Goal: Task Accomplishment & Management: Complete application form

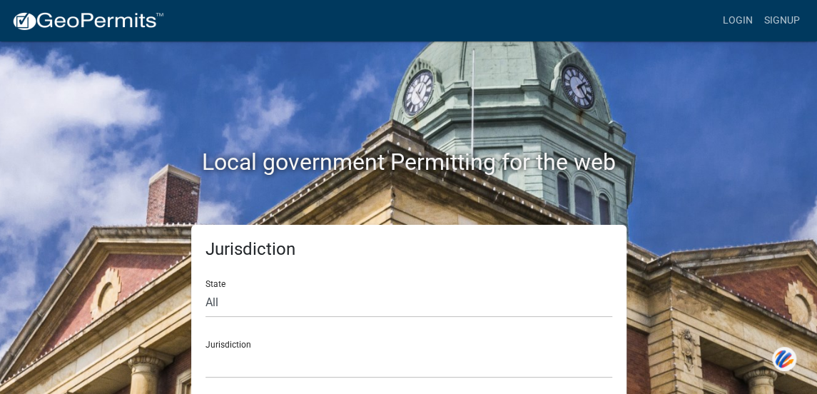
scroll to position [11, 0]
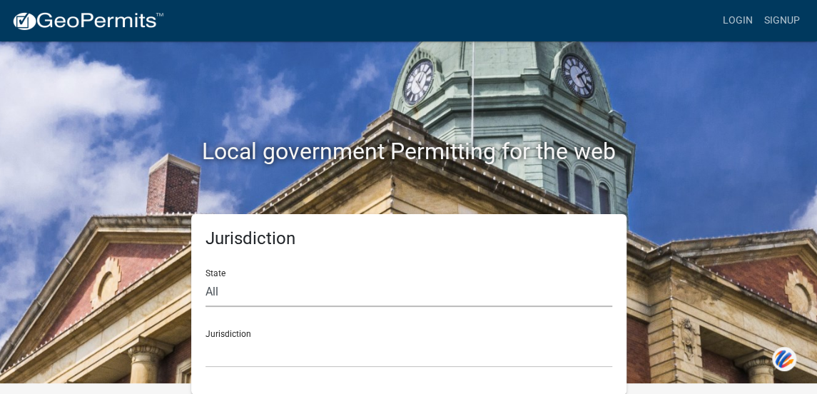
click at [382, 293] on select "All [US_STATE] [US_STATE] [US_STATE] [US_STATE] [US_STATE] [US_STATE] [US_STATE…" at bounding box center [408, 292] width 407 height 29
click at [318, 280] on select "All [US_STATE] [US_STATE] [US_STATE] [US_STATE] [US_STATE] [US_STATE] [US_STATE…" at bounding box center [408, 292] width 407 height 29
select select "[US_STATE]"
click at [205, 278] on select "All [US_STATE] [US_STATE] [US_STATE] [US_STATE] [US_STATE] [US_STATE] [US_STATE…" at bounding box center [408, 292] width 407 height 29
click at [375, 345] on select "City of [GEOGRAPHIC_DATA], [US_STATE] City of [GEOGRAPHIC_DATA], [US_STATE] Cit…" at bounding box center [408, 352] width 407 height 29
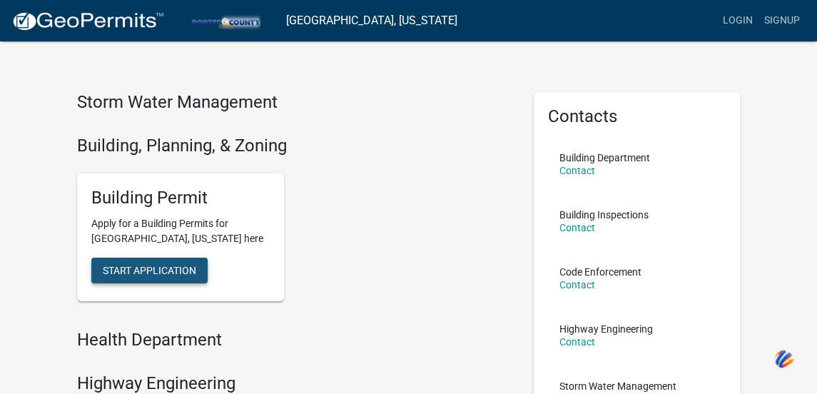
click at [173, 273] on span "Start Application" at bounding box center [149, 270] width 93 height 11
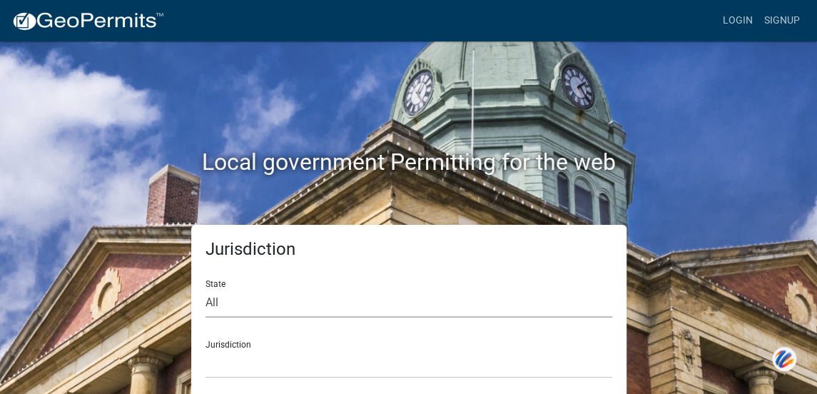
click at [377, 300] on select "All [US_STATE] [US_STATE] [US_STATE] [US_STATE] [US_STATE] [US_STATE] [US_STATE…" at bounding box center [408, 302] width 407 height 29
select select "[US_STATE]"
click at [205, 288] on select "All [US_STATE] [US_STATE] [US_STATE] [US_STATE] [US_STATE] [US_STATE] [US_STATE…" at bounding box center [408, 302] width 407 height 29
click at [298, 347] on div "Jurisdiction City of Charlestown, Indiana City of Jeffersonville, Indiana City …" at bounding box center [408, 353] width 407 height 49
click at [305, 370] on select "City of [GEOGRAPHIC_DATA], [US_STATE] City of [GEOGRAPHIC_DATA], [US_STATE] Cit…" at bounding box center [408, 363] width 407 height 29
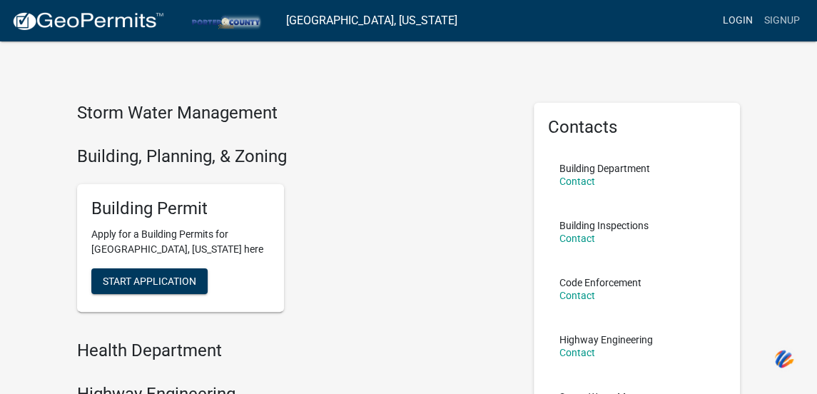
click at [726, 24] on link "Login" at bounding box center [737, 20] width 41 height 27
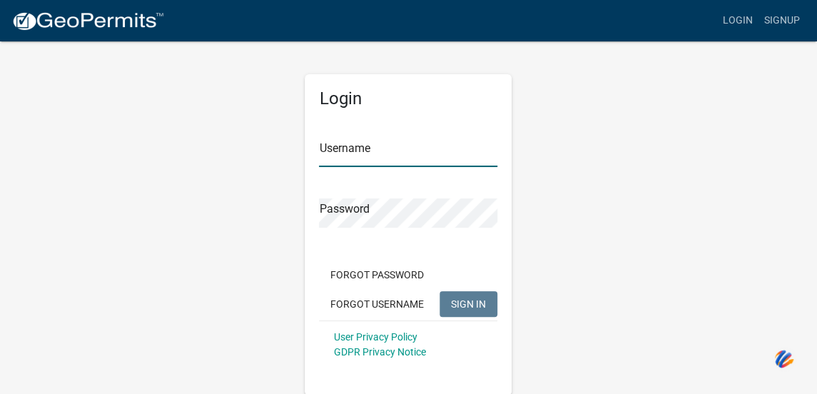
click at [412, 155] on input "Username" at bounding box center [408, 152] width 178 height 29
type input "KSR2157"
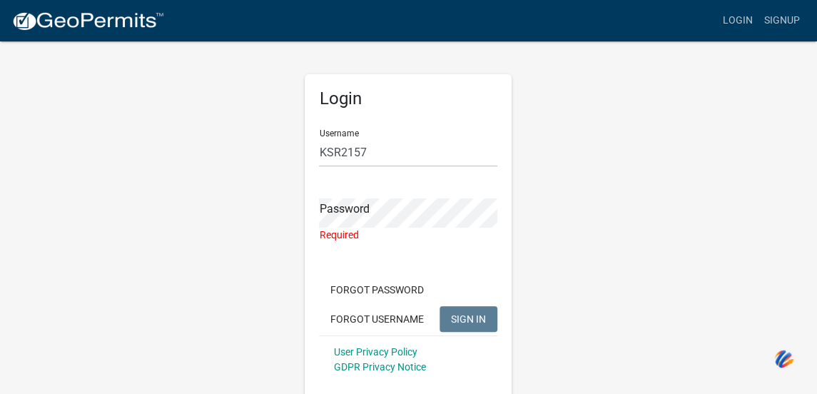
click at [631, 223] on div "Login Username KSR2157 Password Required Forgot Password Forgot Username SIGN I…" at bounding box center [408, 225] width 685 height 370
click at [315, 203] on div "Login Username KSR2157 Password Required Forgot Password Forgot Username SIGN I…" at bounding box center [408, 242] width 207 height 336
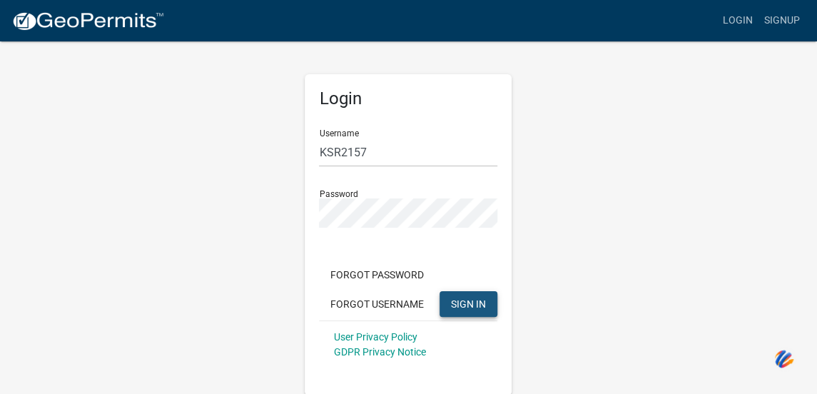
click at [459, 302] on span "SIGN IN" at bounding box center [468, 303] width 35 height 11
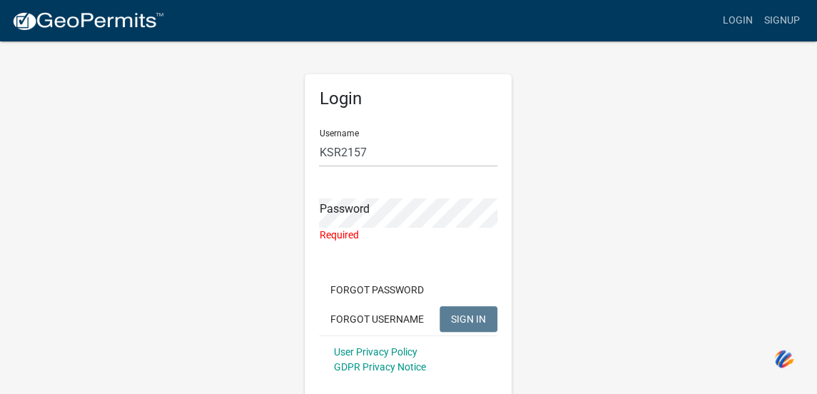
click at [801, 267] on app-login-view "more_horiz Login Signup Login Username KSR2157 Password Required Forgot Passwor…" at bounding box center [408, 205] width 817 height 410
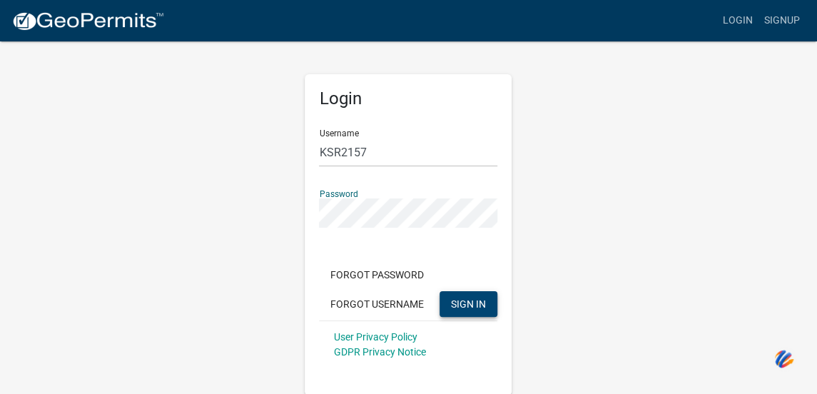
click at [457, 299] on span "SIGN IN" at bounding box center [468, 303] width 35 height 11
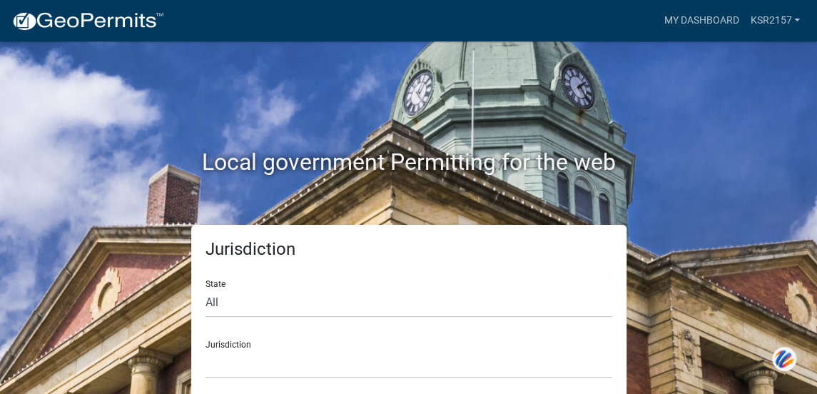
scroll to position [11, 0]
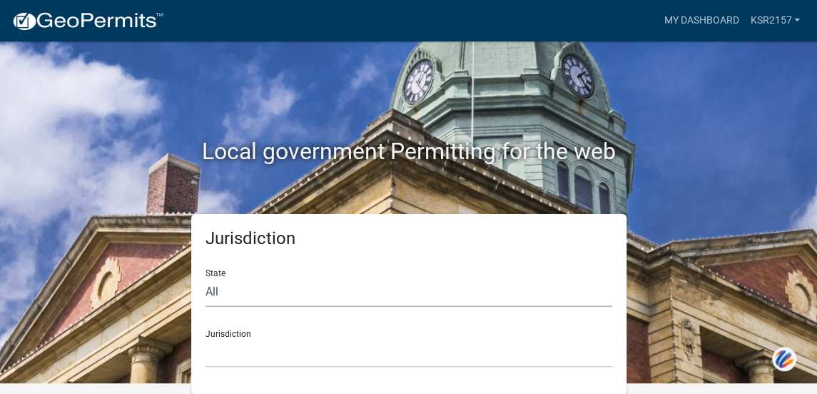
click at [281, 295] on select "All [US_STATE] [US_STATE] [US_STATE] [US_STATE] [US_STATE] [US_STATE] [US_STATE…" at bounding box center [408, 292] width 407 height 29
select select "[US_STATE]"
click at [205, 278] on select "All [US_STATE] [US_STATE] [US_STATE] [US_STATE] [US_STATE] [US_STATE] [US_STATE…" at bounding box center [408, 292] width 407 height 29
click at [270, 333] on div "Jurisdiction City of Charlestown, Indiana City of Jeffersonville, Indiana City …" at bounding box center [408, 342] width 407 height 49
click at [279, 358] on select "City of [GEOGRAPHIC_DATA], [US_STATE] City of [GEOGRAPHIC_DATA], [US_STATE] Cit…" at bounding box center [408, 352] width 407 height 29
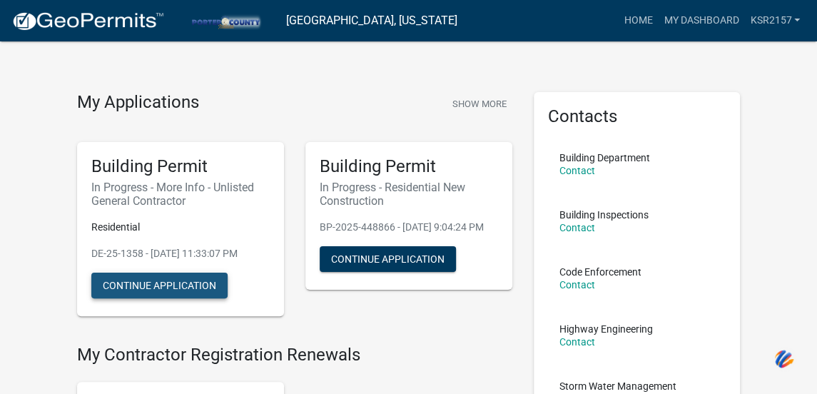
click at [183, 278] on button "Continue Application" at bounding box center [159, 286] width 136 height 26
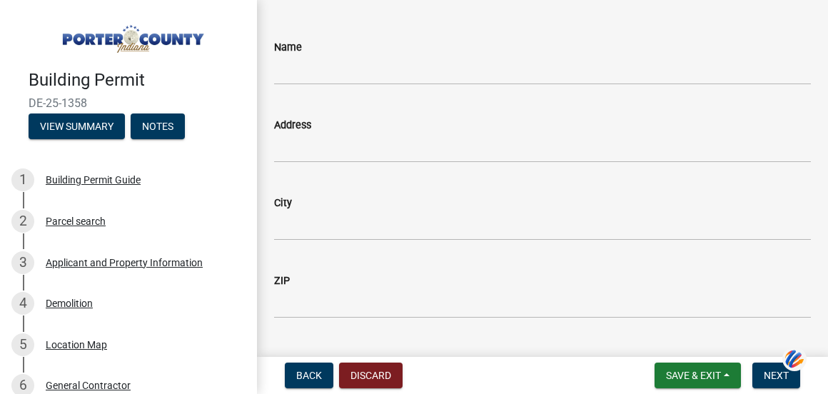
scroll to position [39, 0]
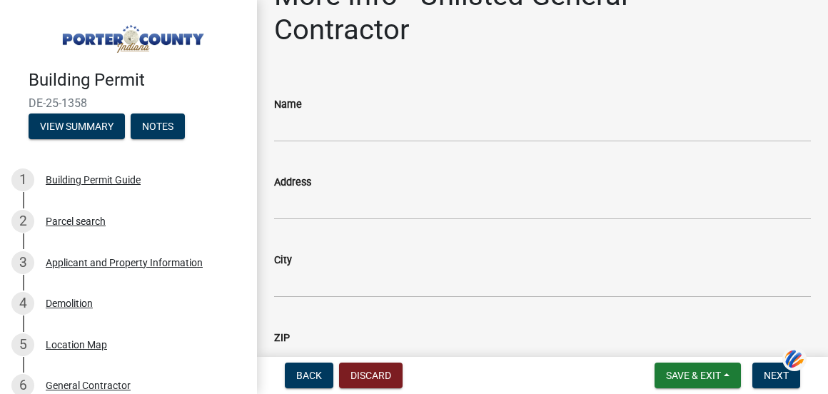
click at [813, 14] on div "More Info - Unlisted General Contractor share Share Name Address City ZIP Phone…" at bounding box center [542, 306] width 571 height 654
click at [421, 123] on input "Name" at bounding box center [542, 127] width 537 height 29
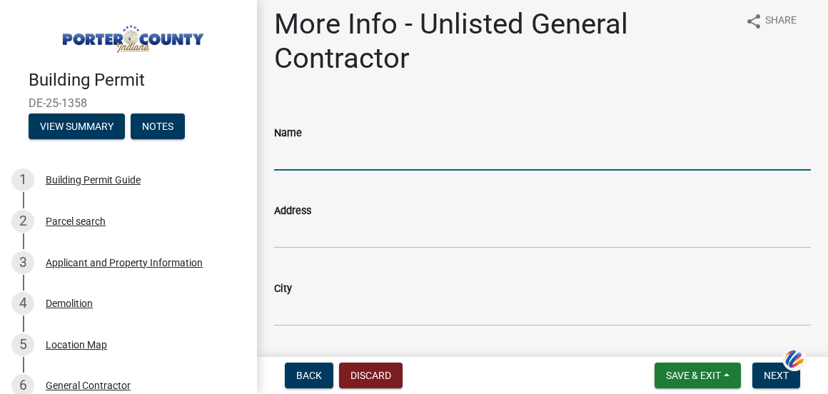
scroll to position [0, 0]
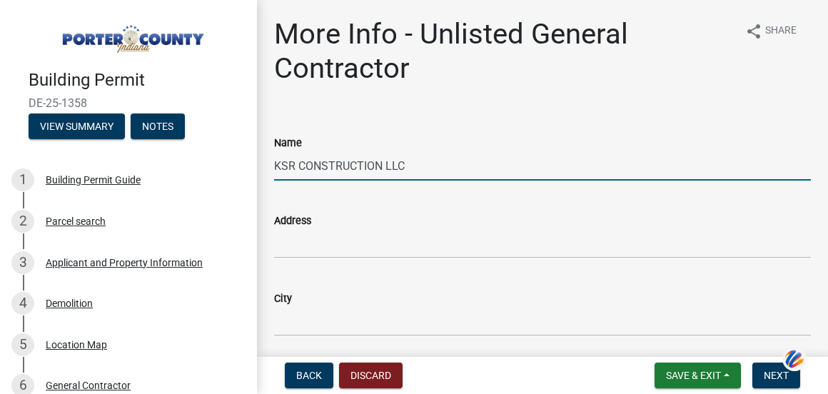
type input "KSR CONSTRUCTION LLC"
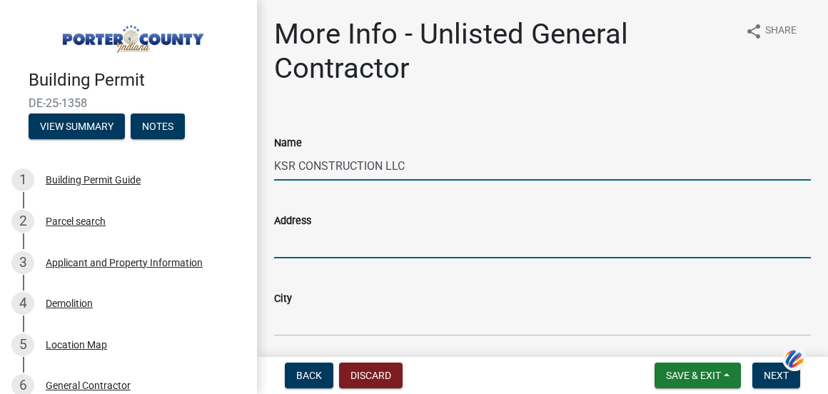
click at [335, 256] on input "Address" at bounding box center [542, 243] width 537 height 29
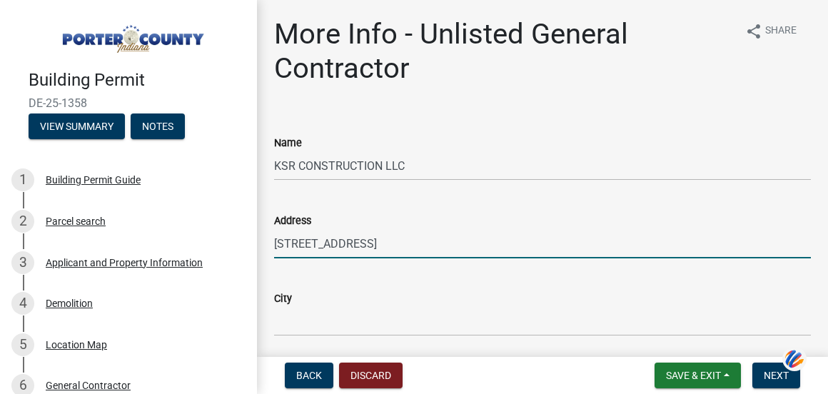
type input "[STREET_ADDRESS]"
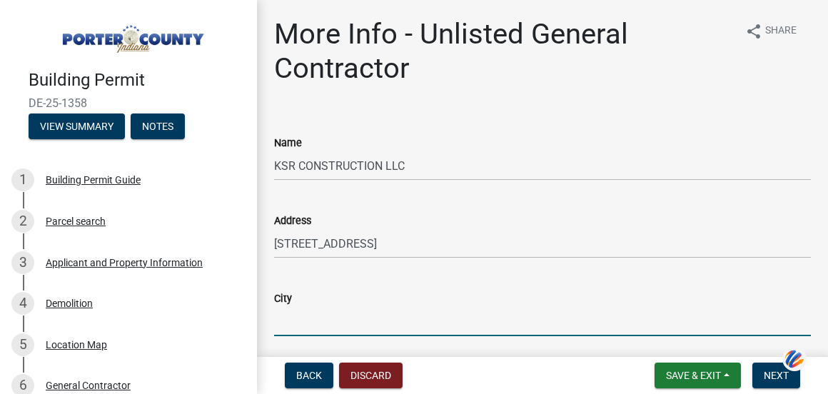
click at [327, 327] on input "City" at bounding box center [542, 321] width 537 height 29
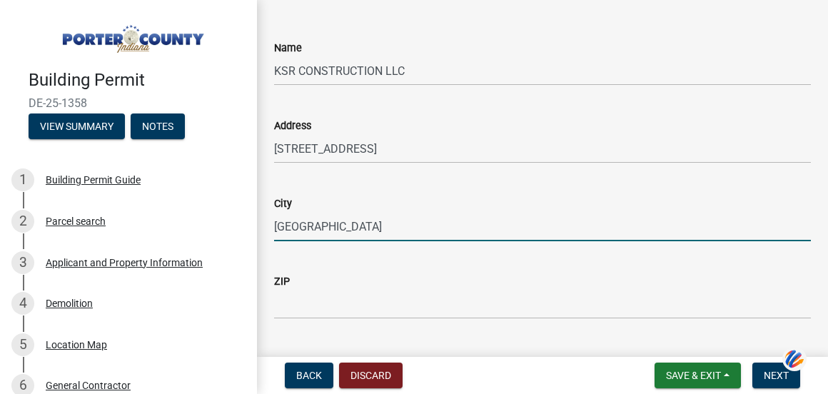
scroll to position [86, 0]
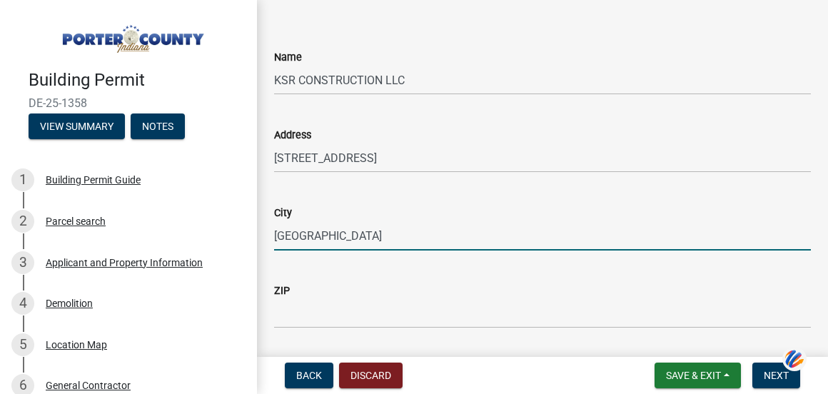
type input "[GEOGRAPHIC_DATA]"
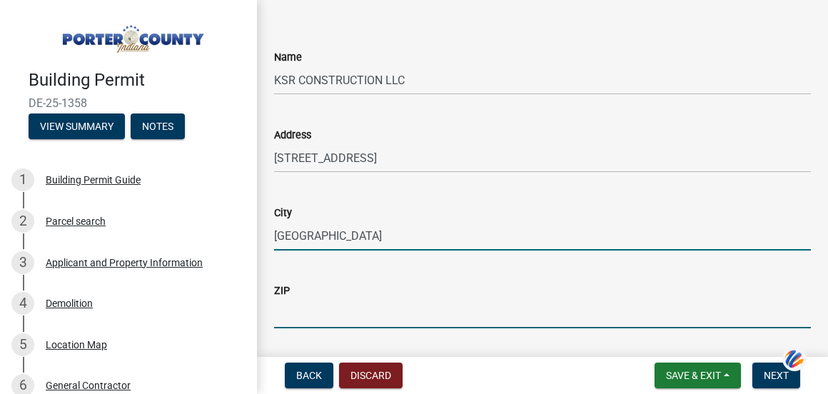
click at [345, 314] on input "ZIP" at bounding box center [542, 313] width 537 height 29
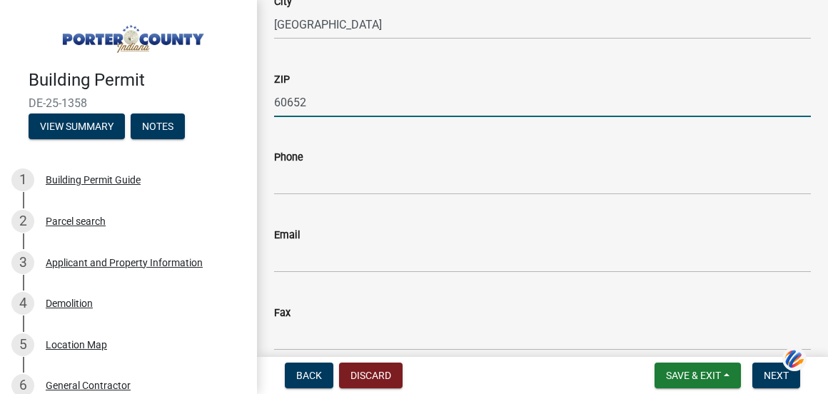
scroll to position [314, 0]
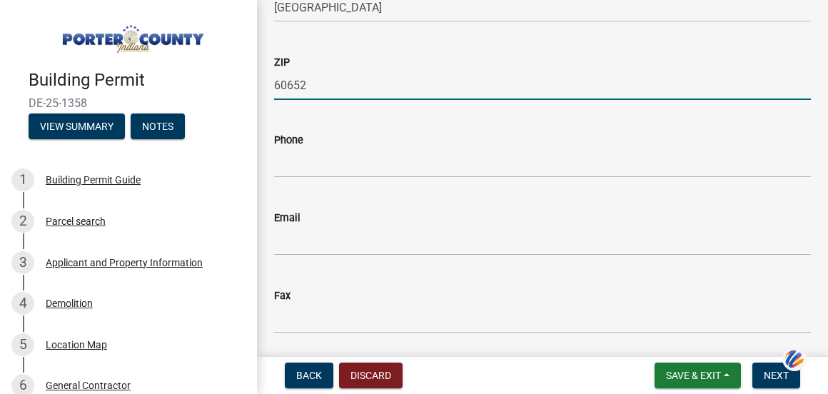
type input "60652"
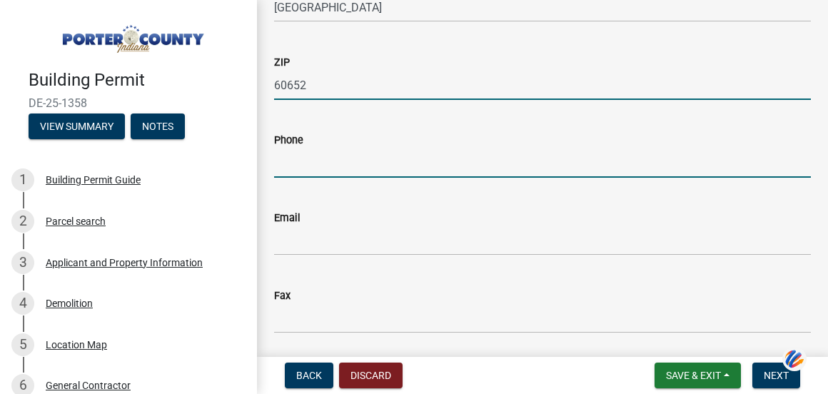
click at [445, 163] on input "Phone" at bounding box center [542, 162] width 537 height 29
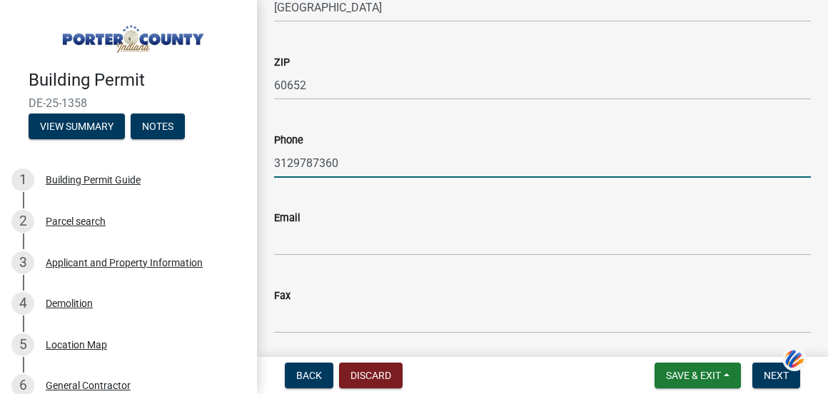
type input "3129787360"
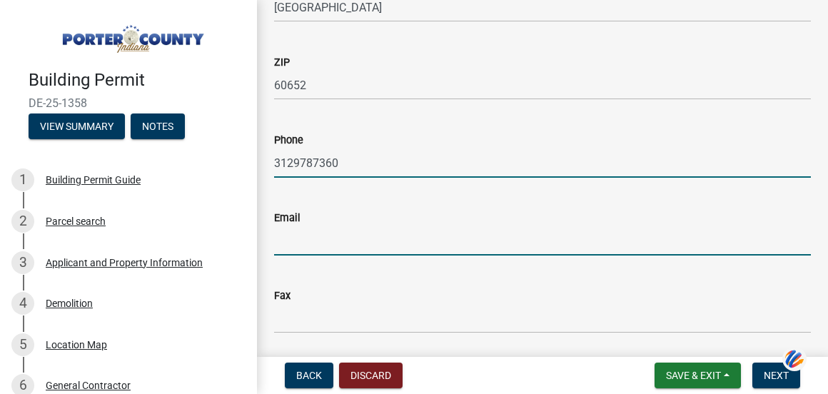
click at [314, 233] on input "Email" at bounding box center [542, 240] width 537 height 29
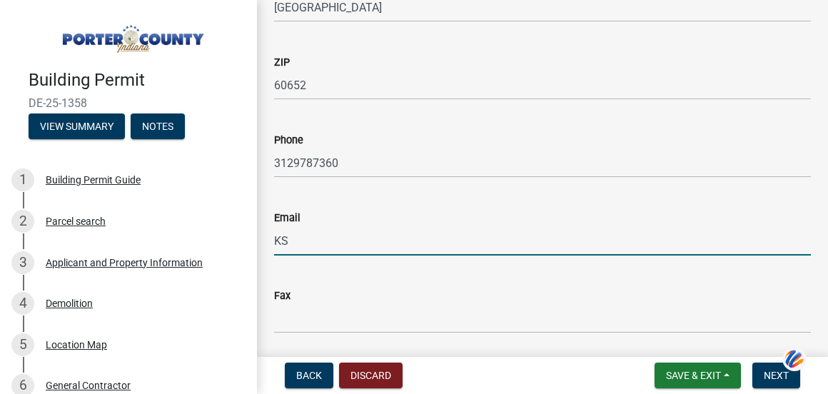
type input "K"
type input "[EMAIL_ADDRESS][DOMAIN_NAME]"
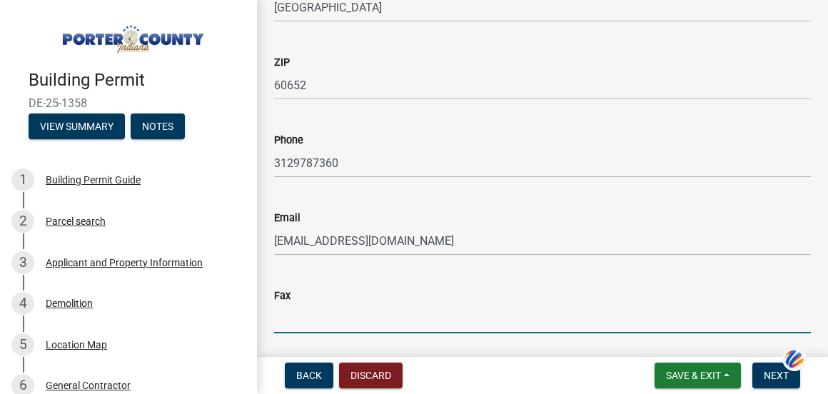
click at [313, 317] on input "Fax" at bounding box center [542, 318] width 537 height 29
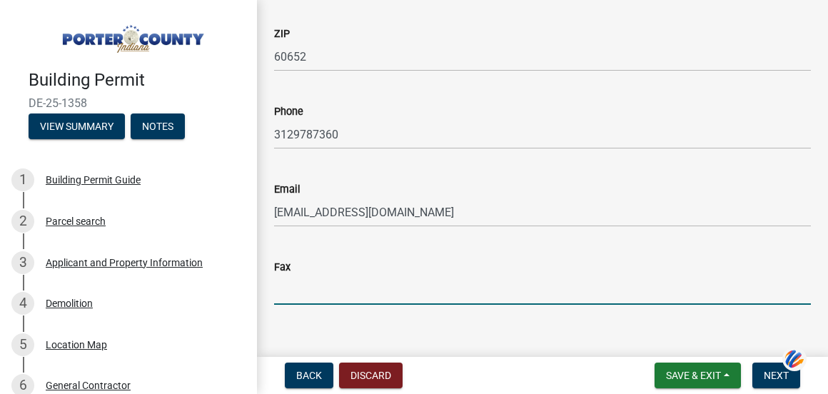
scroll to position [363, 0]
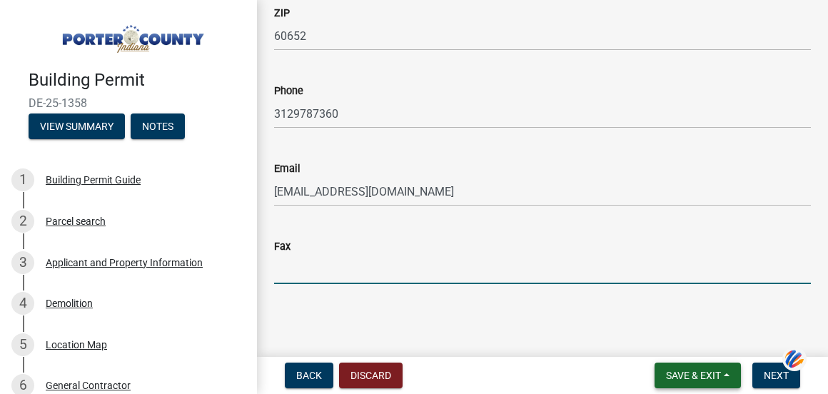
click at [704, 372] on span "Save & Exit" at bounding box center [693, 375] width 55 height 11
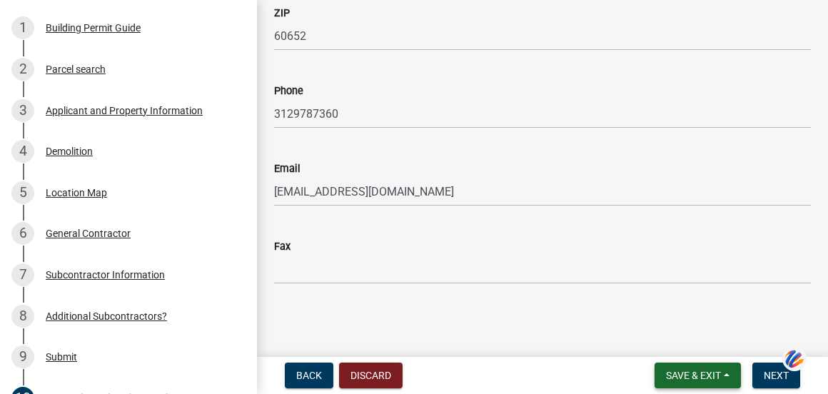
scroll to position [181, 0]
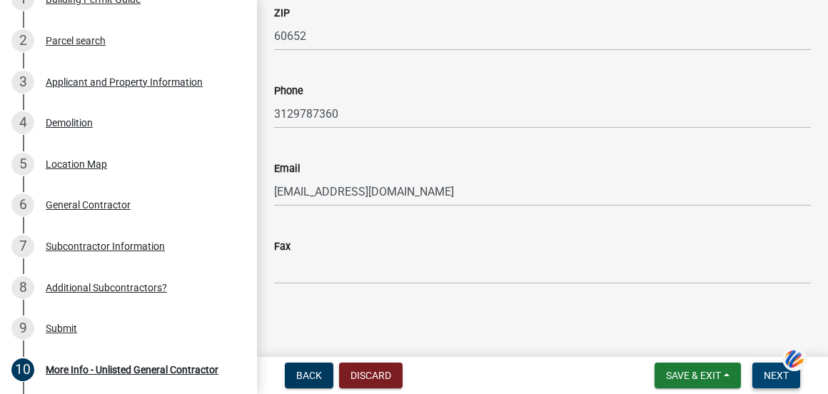
click at [775, 372] on span "Next" at bounding box center [775, 375] width 25 height 11
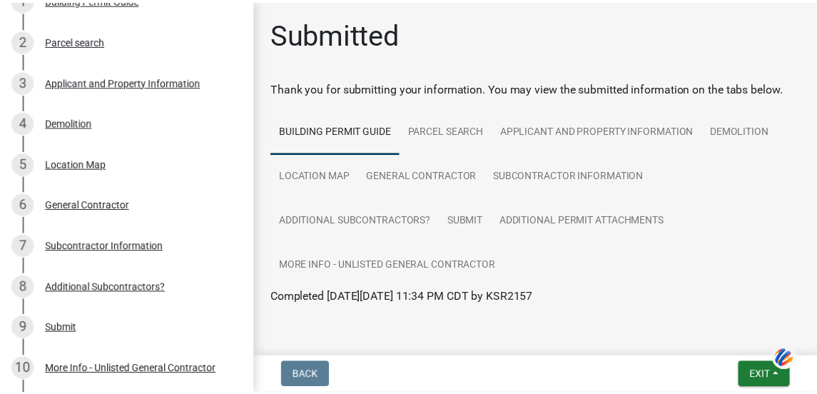
scroll to position [138, 0]
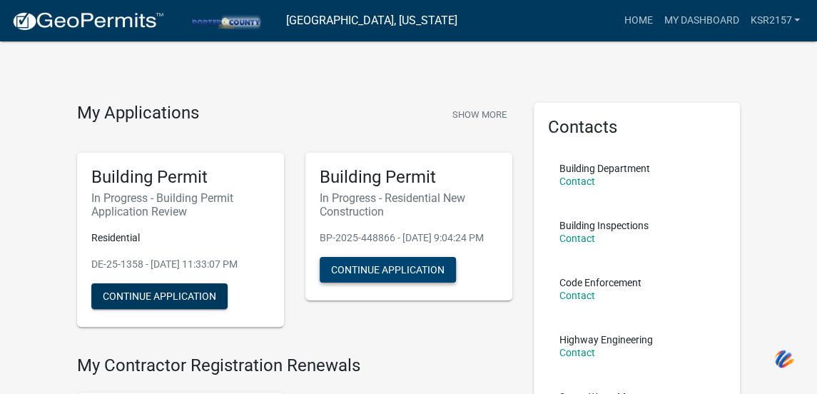
click at [407, 283] on button "Continue Application" at bounding box center [388, 270] width 136 height 26
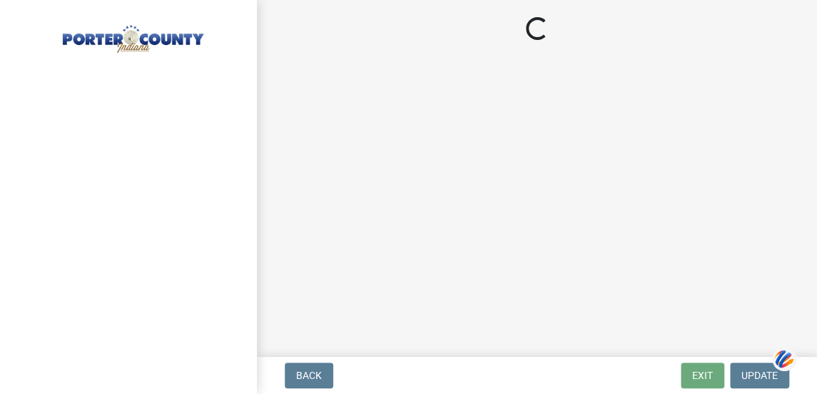
select select "9e518564-4428-4eb4-941b-0b1ac8082854"
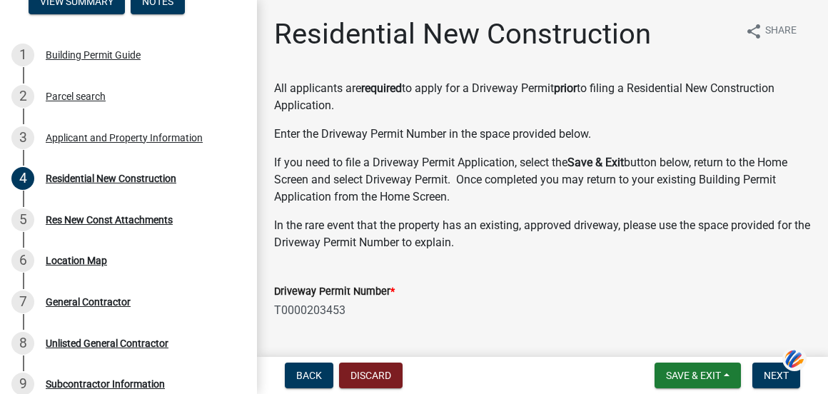
scroll to position [131, 0]
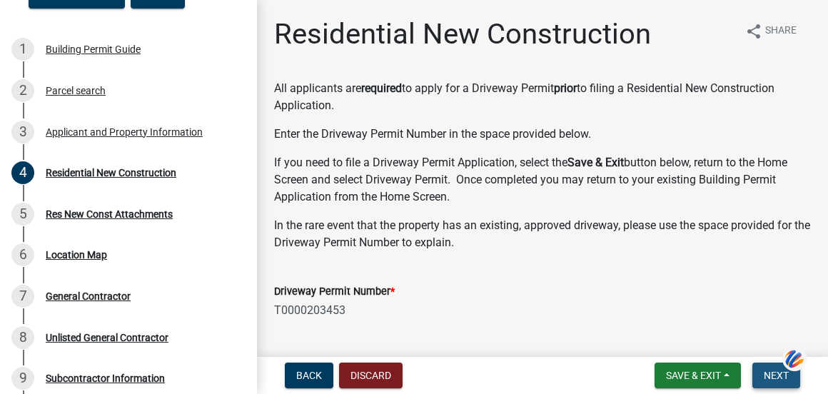
click at [771, 375] on span "Next" at bounding box center [775, 375] width 25 height 11
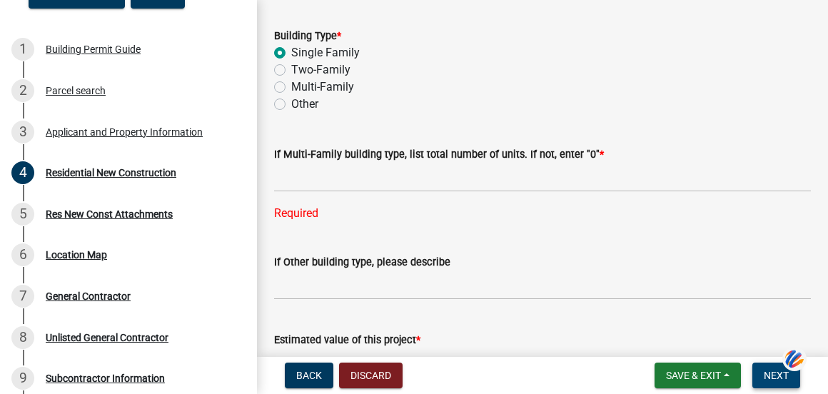
scroll to position [615, 0]
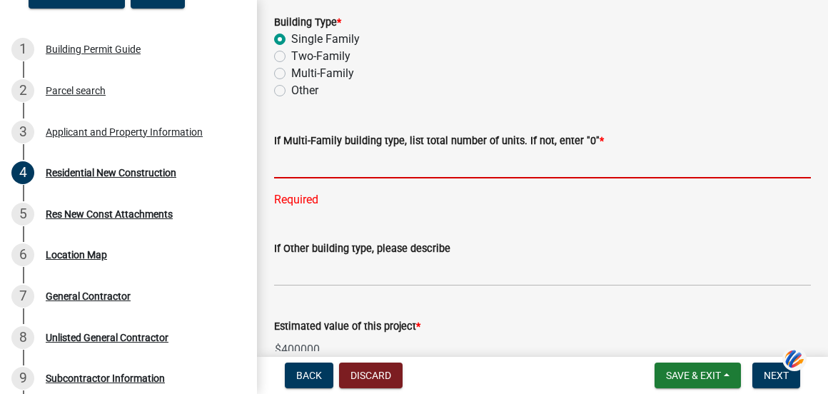
click at [305, 168] on input "text" at bounding box center [542, 163] width 537 height 29
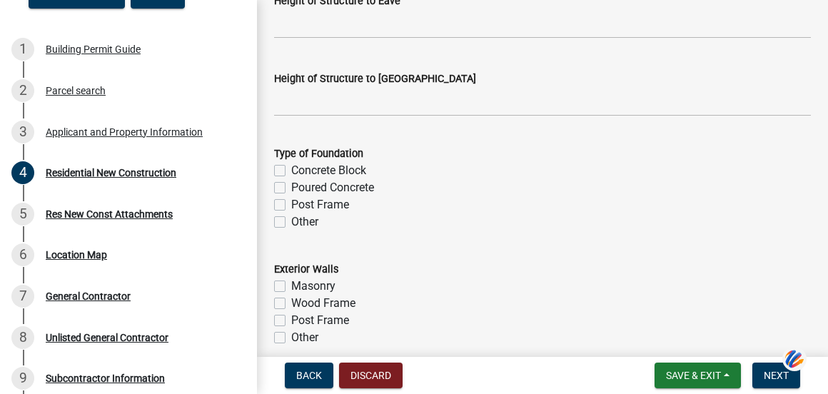
scroll to position [2061, 0]
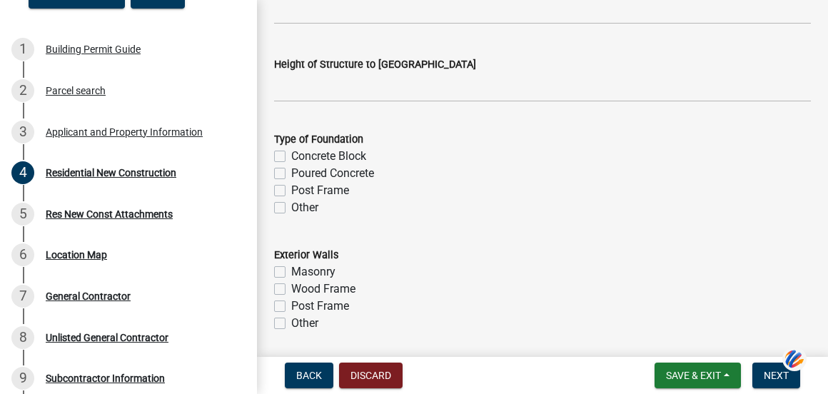
type input "0"
click at [291, 174] on label "Poured Concrete" at bounding box center [332, 173] width 83 height 17
click at [291, 174] on input "Poured Concrete" at bounding box center [295, 169] width 9 height 9
checkbox input "true"
checkbox input "false"
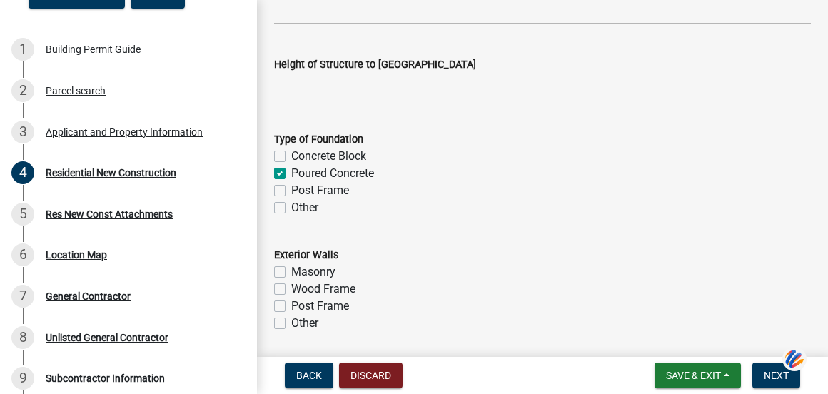
checkbox input "true"
checkbox input "false"
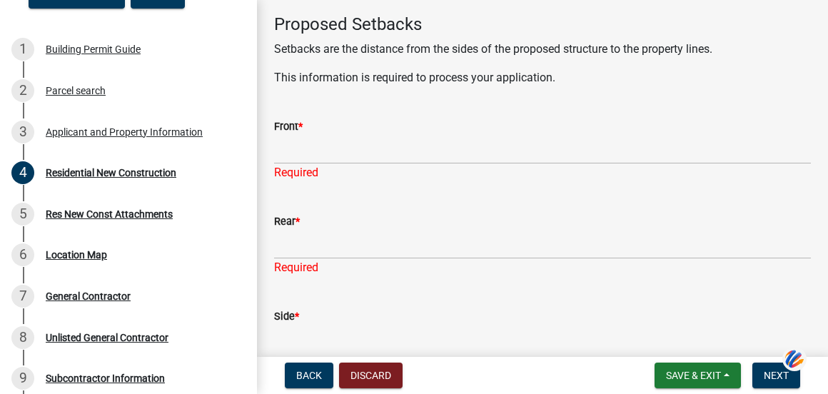
scroll to position [1462, 0]
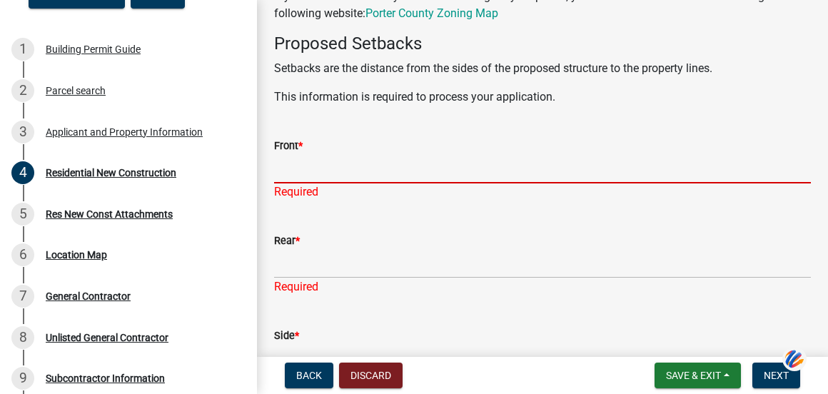
click at [361, 177] on input "Front *" at bounding box center [542, 168] width 537 height 29
click at [308, 165] on input "Front *" at bounding box center [542, 168] width 537 height 29
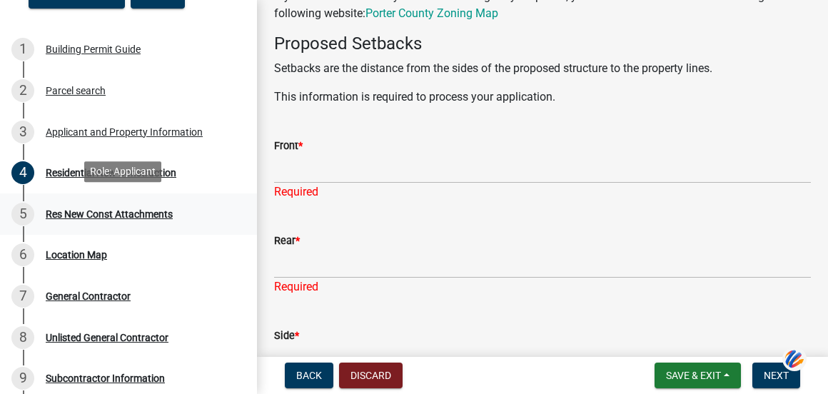
click at [64, 211] on div "Res New Const Attachments" at bounding box center [109, 214] width 127 height 10
click at [74, 218] on div "5 Res New Const Attachments" at bounding box center [122, 214] width 223 height 23
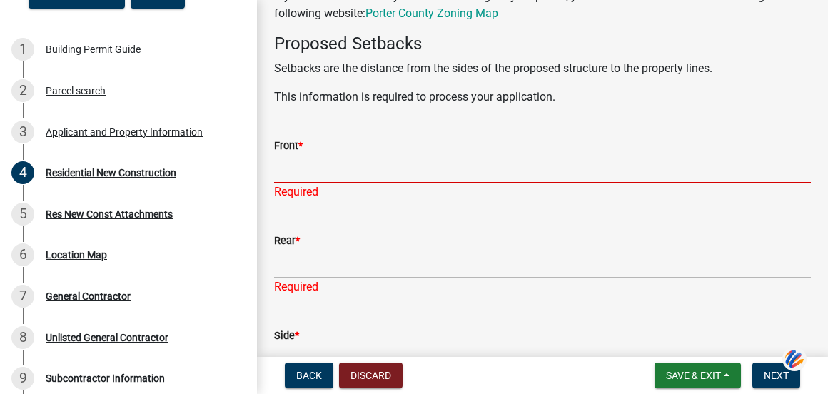
click at [326, 162] on input "Front *" at bounding box center [542, 168] width 537 height 29
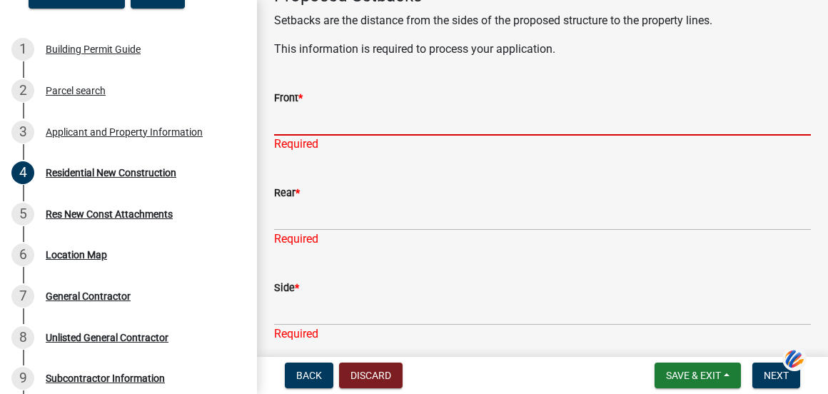
scroll to position [1491, 0]
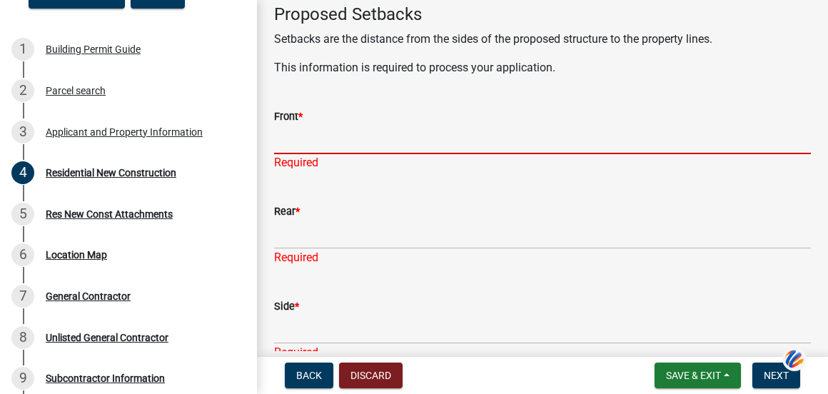
click at [332, 141] on input "Front *" at bounding box center [542, 139] width 537 height 29
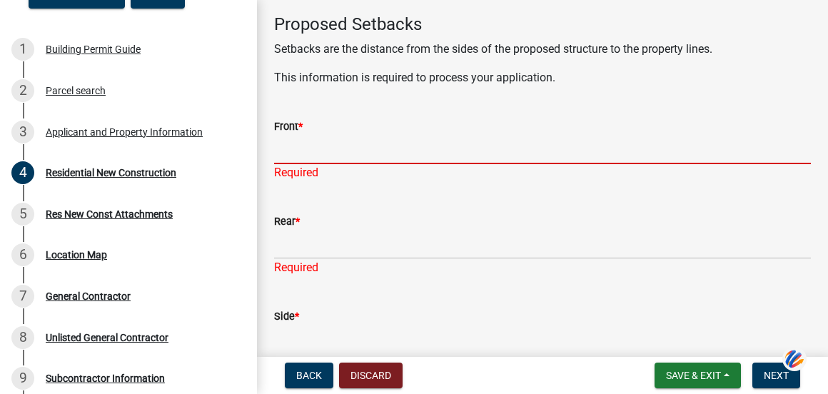
scroll to position [1453, 0]
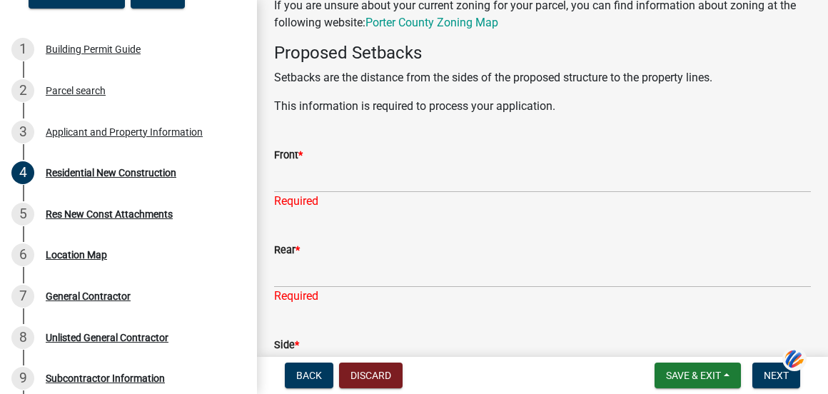
drag, startPoint x: 820, startPoint y: 4, endPoint x: 464, endPoint y: 158, distance: 388.2
click at [464, 158] on div "Front *" at bounding box center [542, 154] width 537 height 17
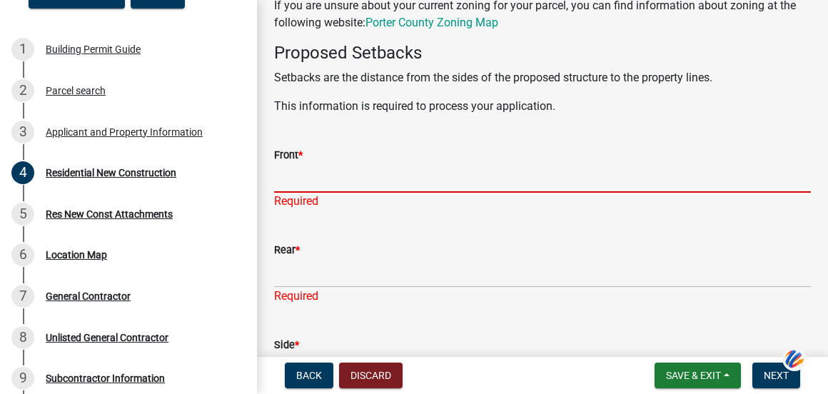
click at [327, 183] on input "Front *" at bounding box center [542, 177] width 537 height 29
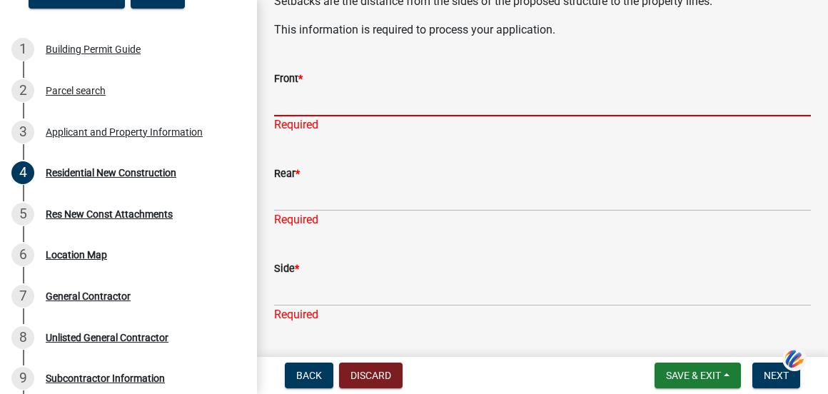
scroll to position [1472, 0]
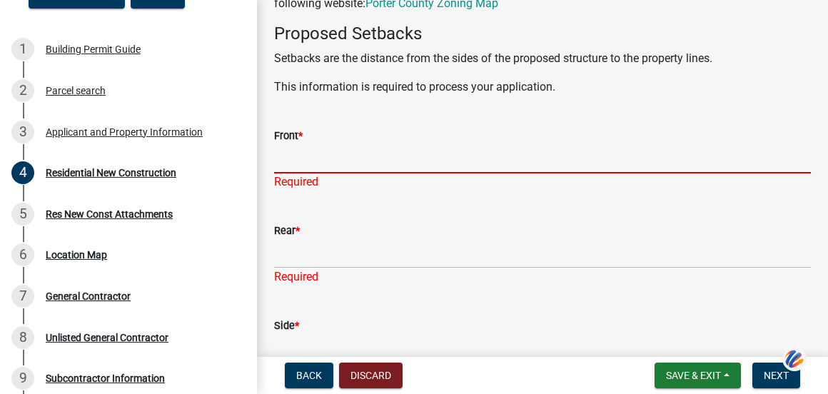
click at [358, 155] on input "Front *" at bounding box center [542, 158] width 537 height 29
click at [305, 166] on input "Front *" at bounding box center [542, 158] width 537 height 29
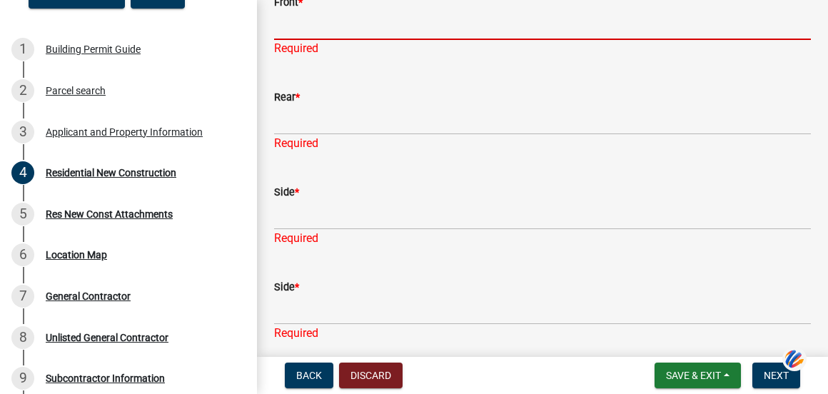
scroll to position [1491, 0]
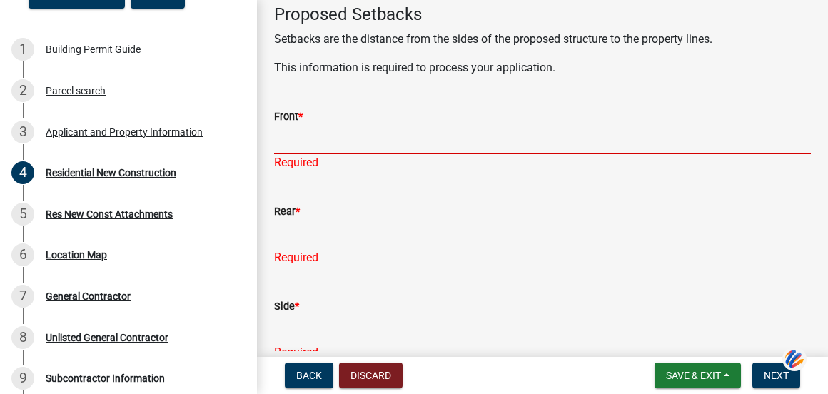
click at [312, 126] on input "Front *" at bounding box center [542, 139] width 537 height 29
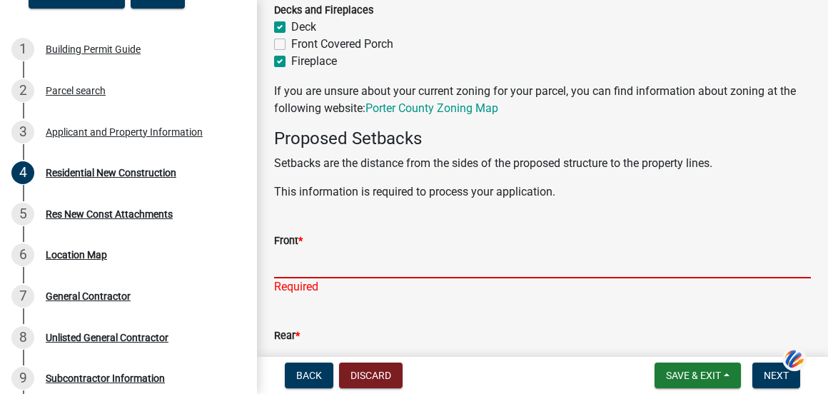
scroll to position [1310, 0]
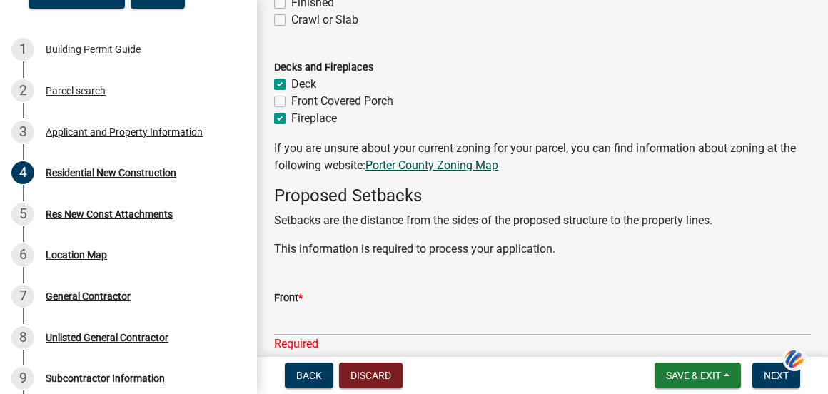
click at [437, 163] on link "Porter County Zoning Map" at bounding box center [431, 165] width 133 height 14
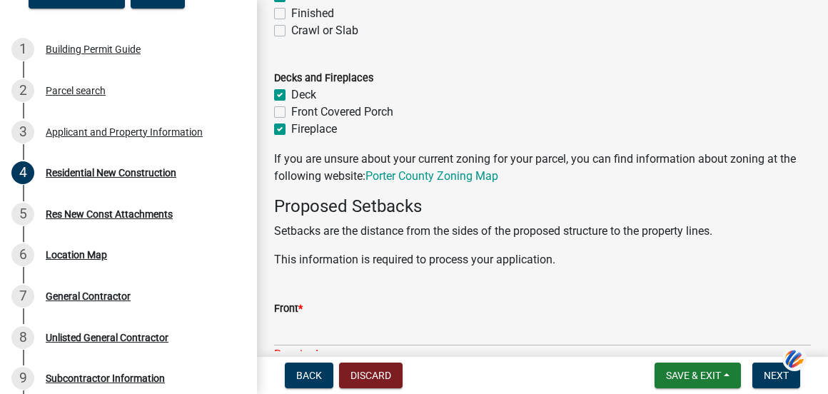
scroll to position [1386, 0]
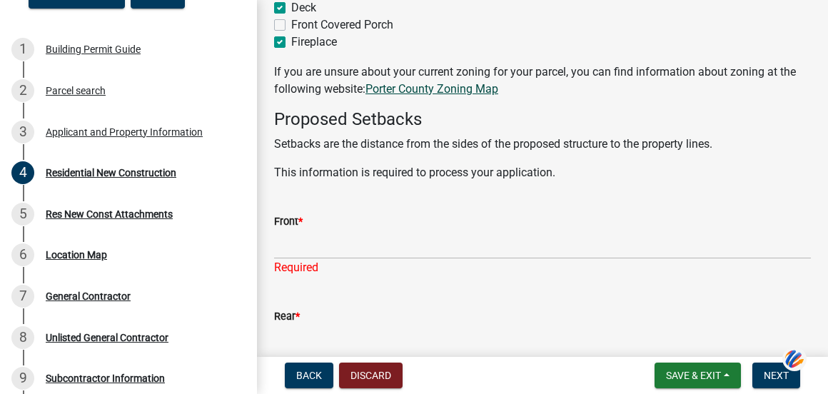
drag, startPoint x: 821, startPoint y: 123, endPoint x: 440, endPoint y: 89, distance: 382.5
click at [440, 89] on link "Porter County Zoning Map" at bounding box center [431, 89] width 133 height 14
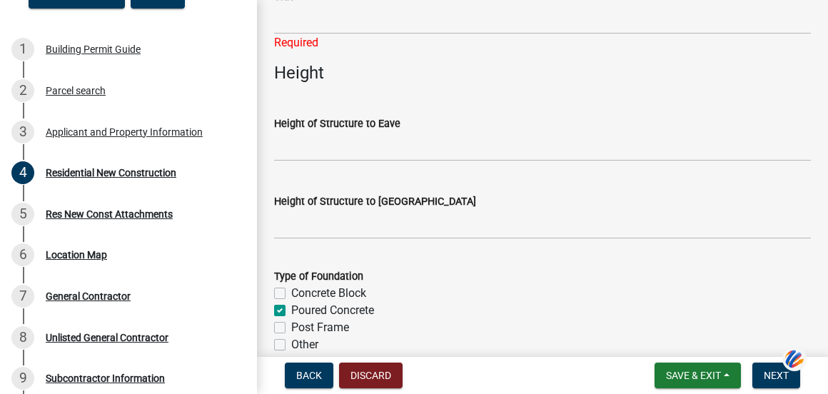
scroll to position [1909, 0]
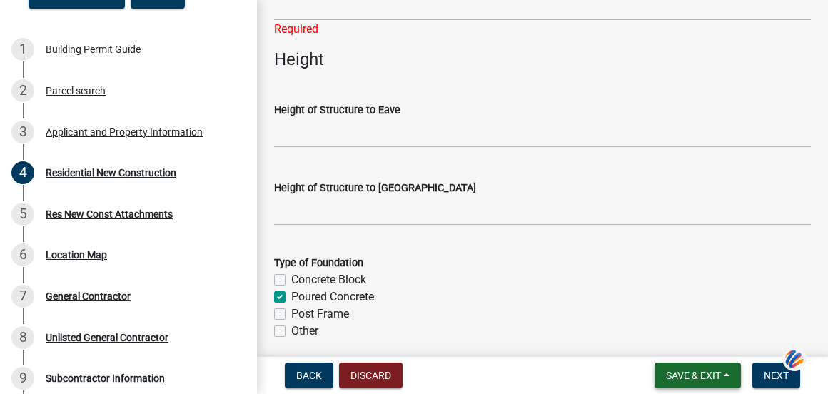
click at [701, 376] on span "Save & Exit" at bounding box center [693, 375] width 55 height 11
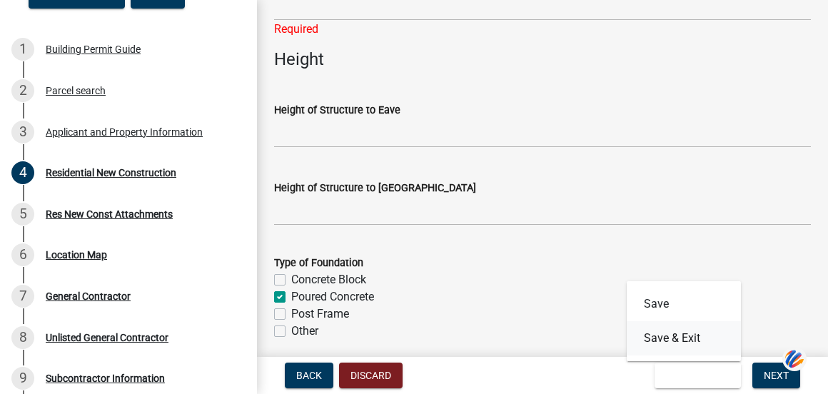
click at [684, 343] on button "Save & Exit" at bounding box center [683, 338] width 114 height 34
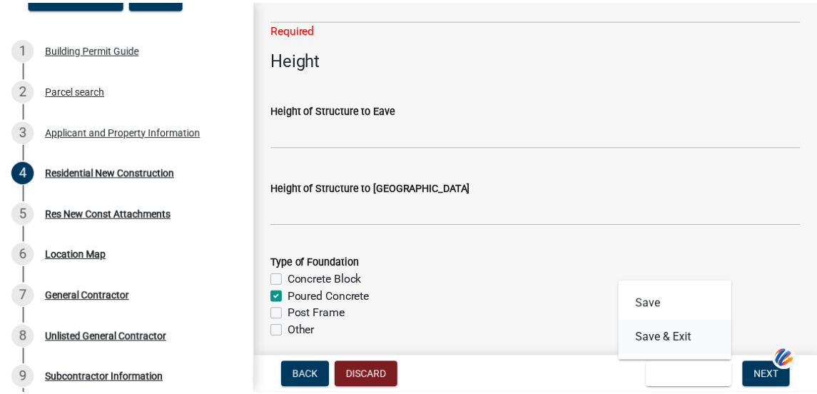
scroll to position [0, 0]
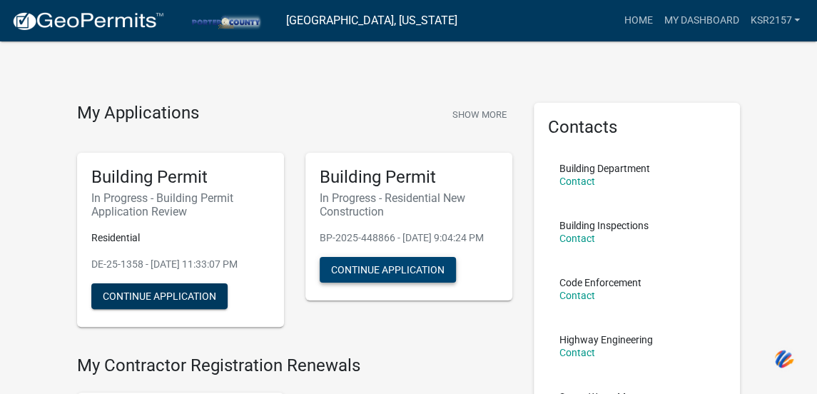
click at [420, 283] on button "Continue Application" at bounding box center [388, 270] width 136 height 26
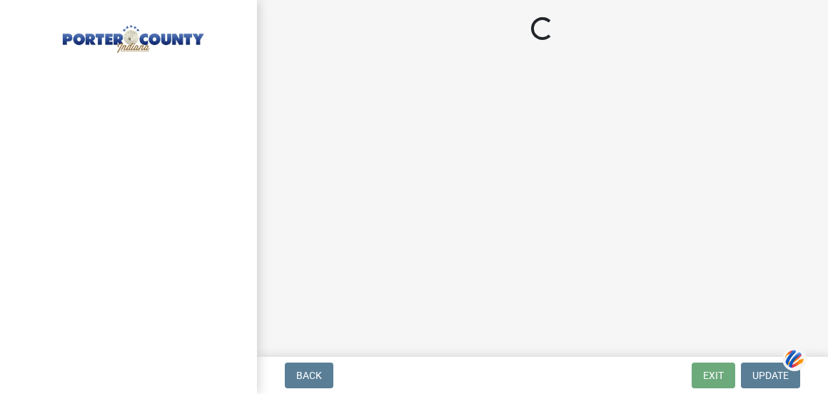
select select "9e518564-4428-4eb4-941b-0b1ac8082854"
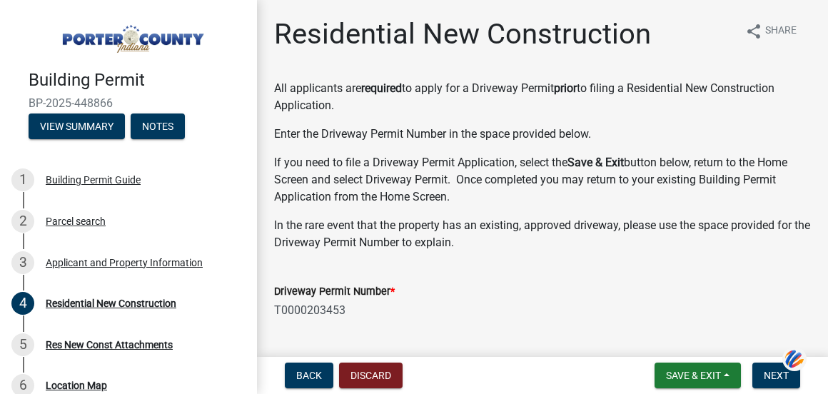
click at [258, 387] on nav "Back Discard Save & Exit Save Save & Exit Next" at bounding box center [542, 375] width 571 height 37
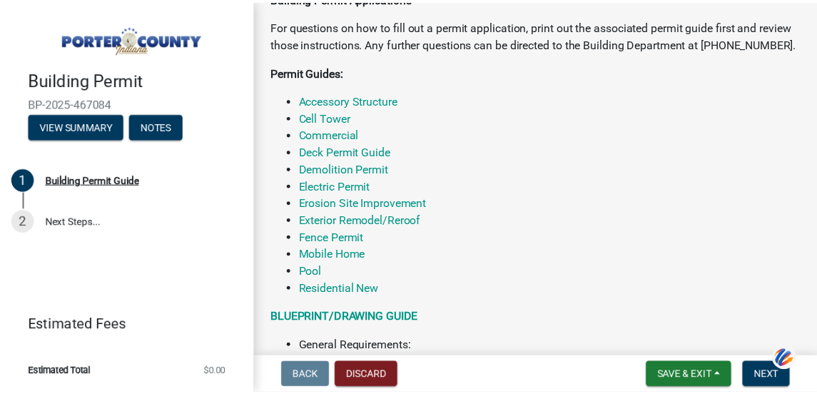
scroll to position [371, 0]
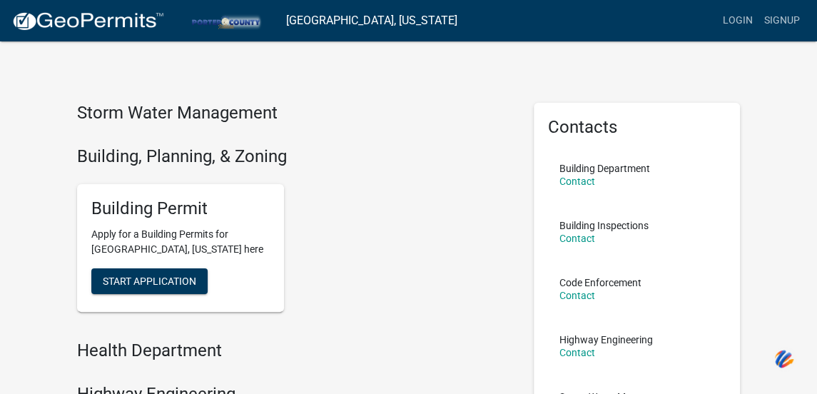
drag, startPoint x: 816, startPoint y: 100, endPoint x: 832, endPoint y: 235, distance: 135.8
click at [817, 235] on html "Internet Explorer does NOT work with GeoPermits. Get a new browser for more sec…" at bounding box center [408, 197] width 817 height 394
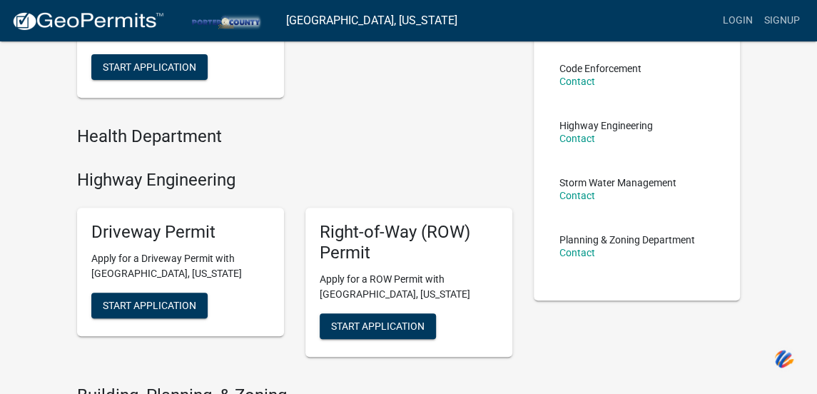
scroll to position [208, 0]
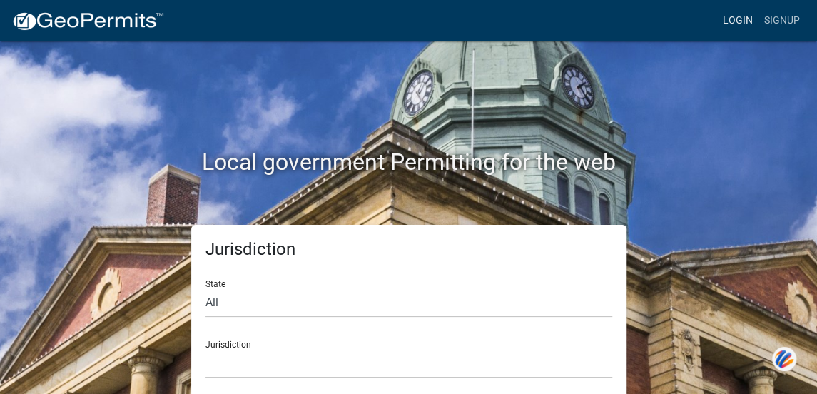
click at [738, 18] on link "Login" at bounding box center [737, 20] width 41 height 27
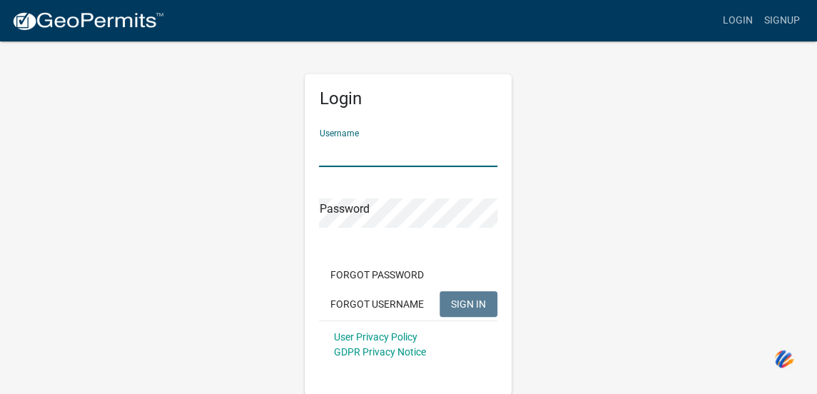
click at [327, 149] on input "Username" at bounding box center [408, 152] width 178 height 29
type input "KSR2157"
click at [354, 230] on form "Username KSR2157 Password Forgot Password Forgot Username SIGN IN User Privacy …" at bounding box center [408, 243] width 178 height 250
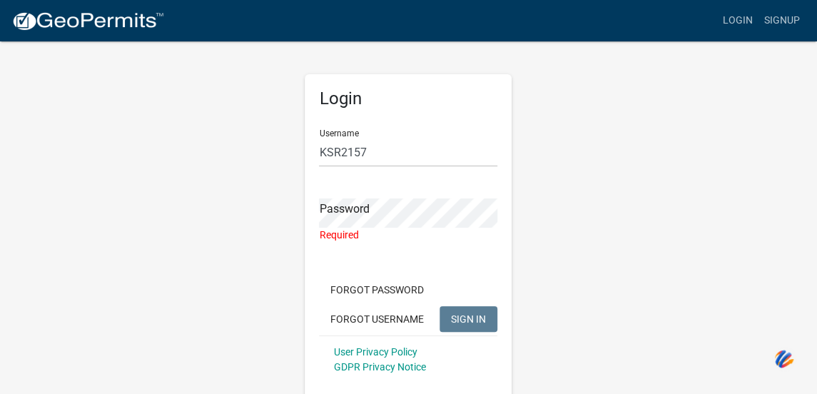
click at [622, 211] on div "Login Username KSR2157 Password Required Forgot Password Forgot Username SIGN I…" at bounding box center [408, 225] width 685 height 370
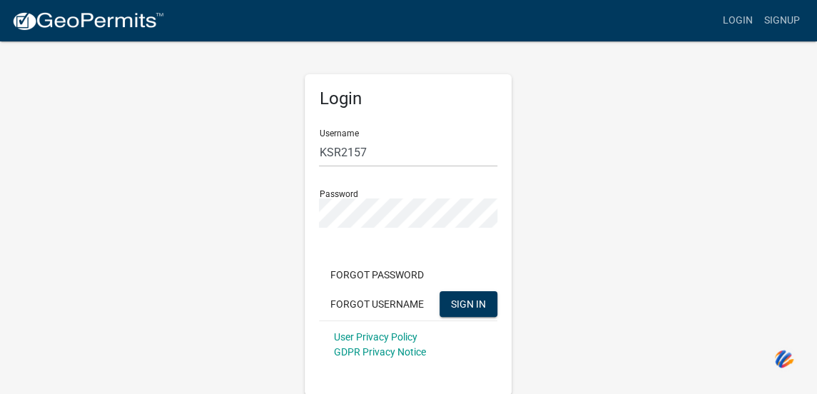
click at [635, 282] on div "Login Username KSR2157 Password Forgot Password Forgot Username SIGN IN User Pr…" at bounding box center [408, 217] width 685 height 355
click at [462, 303] on span "SIGN IN" at bounding box center [468, 303] width 35 height 11
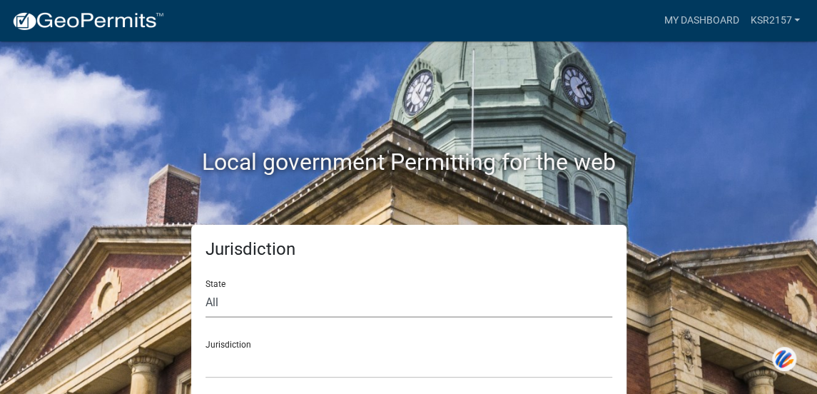
click at [353, 309] on select "All [US_STATE] [US_STATE] [US_STATE] [US_STATE] [US_STATE] [US_STATE] [US_STATE…" at bounding box center [408, 302] width 407 height 29
select select "[US_STATE]"
click at [205, 288] on select "All [US_STATE] [US_STATE] [US_STATE] [US_STATE] [US_STATE] [US_STATE] [US_STATE…" at bounding box center [408, 302] width 407 height 29
click at [228, 365] on select "City of [GEOGRAPHIC_DATA], [US_STATE] City of [GEOGRAPHIC_DATA], [US_STATE] Cit…" at bounding box center [408, 363] width 407 height 29
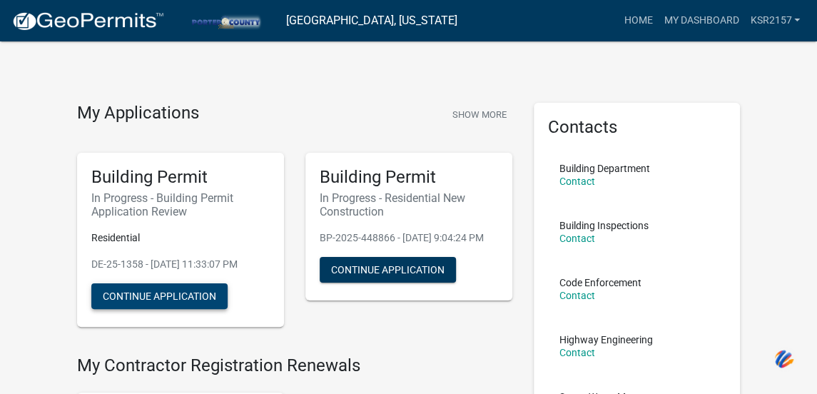
click at [203, 292] on button "Continue Application" at bounding box center [159, 296] width 136 height 26
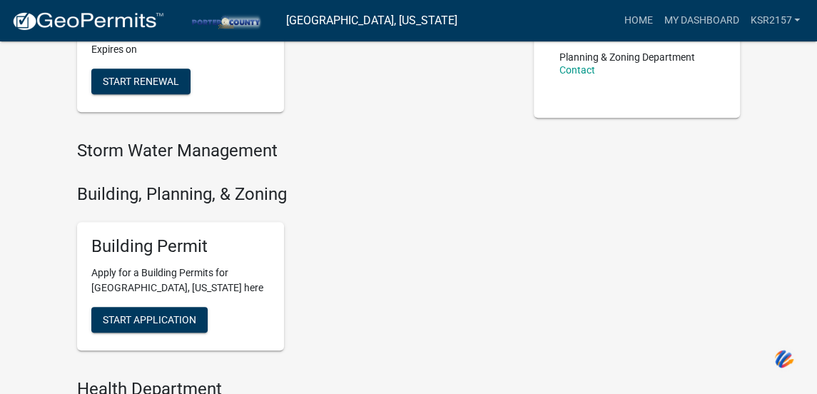
scroll to position [340, 0]
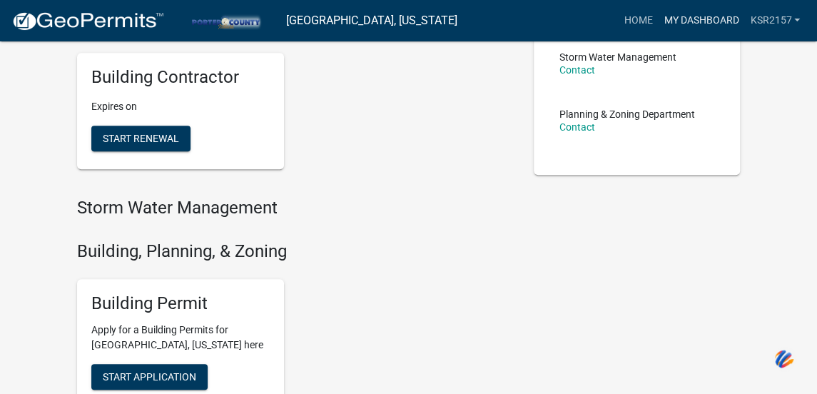
click at [722, 19] on link "My Dashboard" at bounding box center [701, 20] width 86 height 27
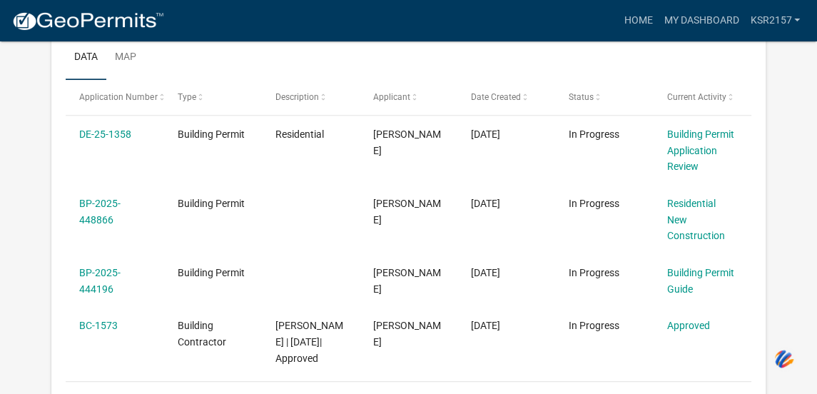
scroll to position [248, 0]
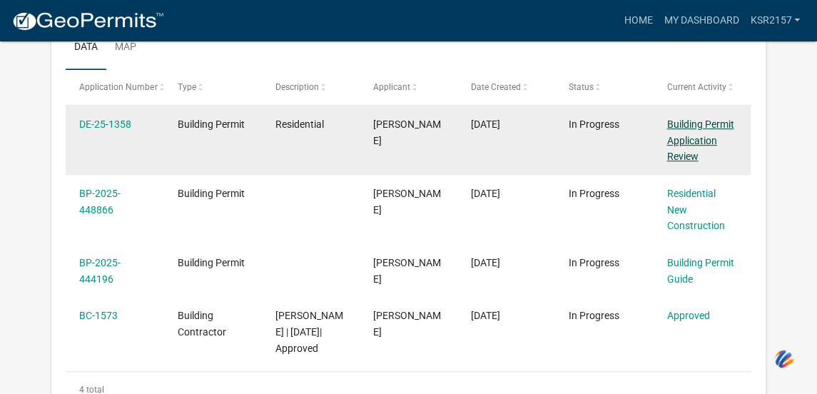
click at [674, 125] on link "Building Permit Application Review" at bounding box center [699, 140] width 67 height 44
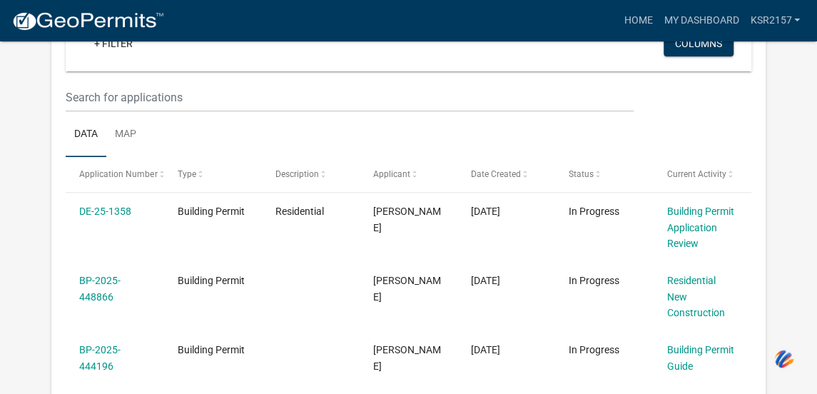
scroll to position [209, 0]
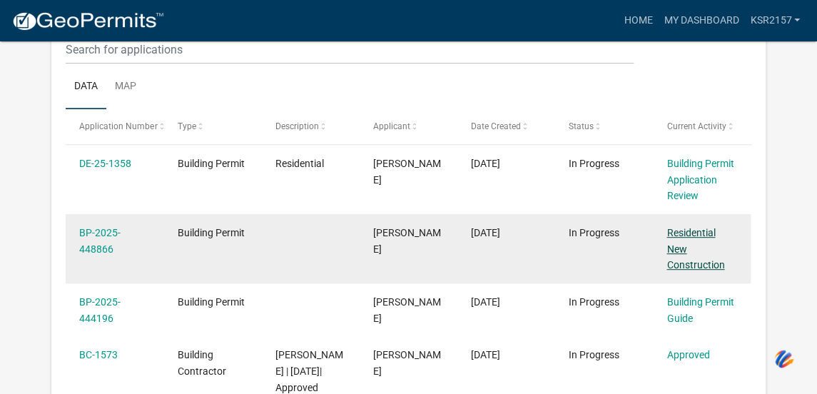
click at [683, 250] on link "Residential New Construction" at bounding box center [695, 249] width 58 height 44
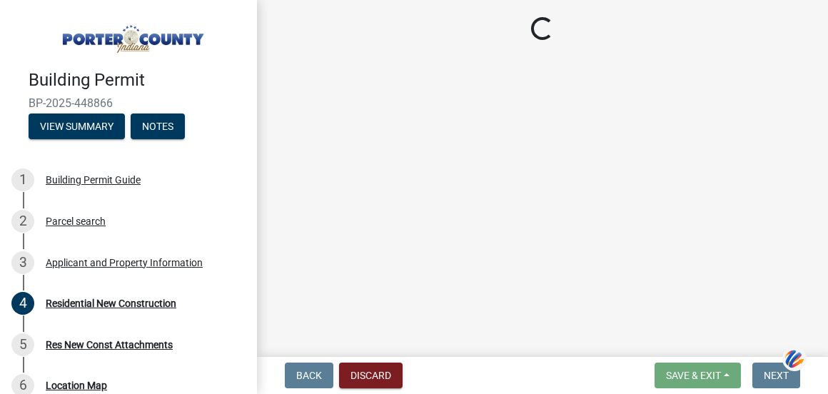
select select "9e518564-4428-4eb4-941b-0b1ac8082854"
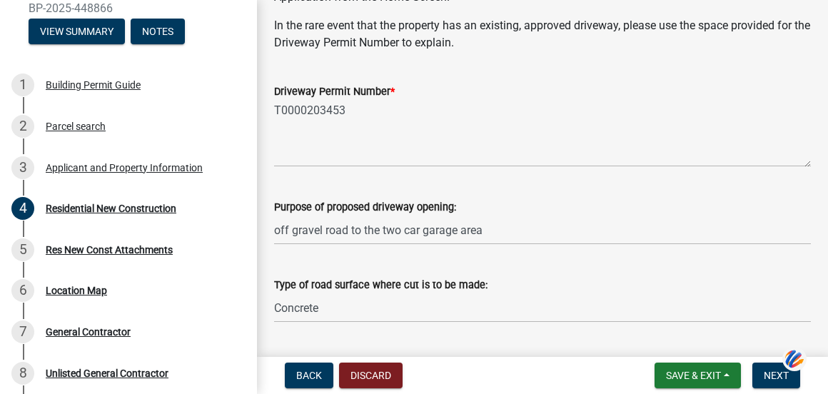
scroll to position [143, 0]
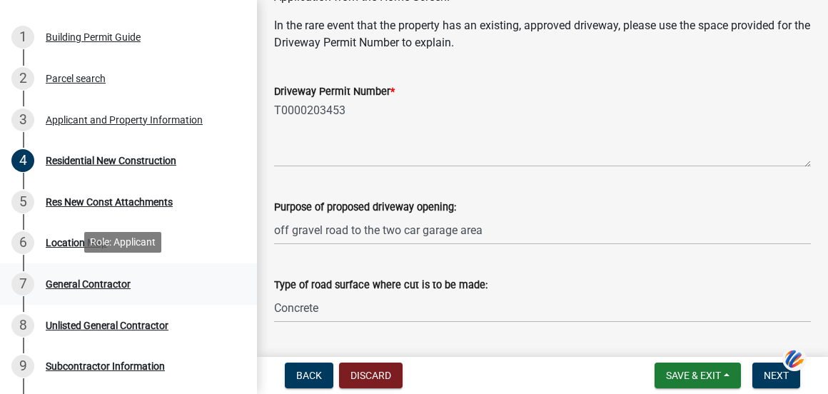
click at [90, 280] on div "General Contractor" at bounding box center [88, 284] width 85 height 10
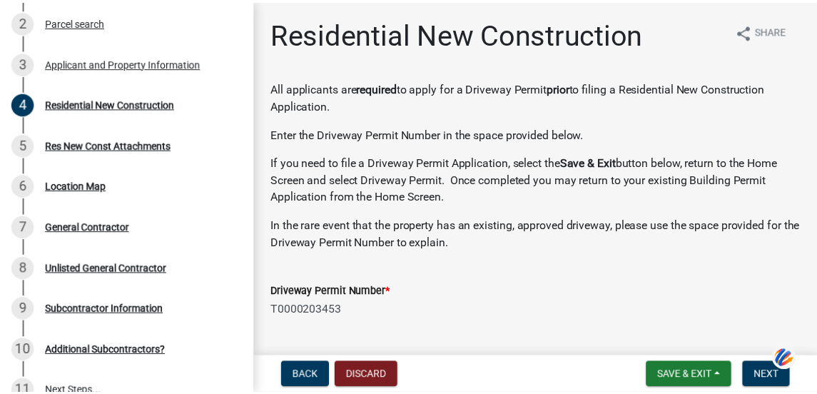
scroll to position [316, 0]
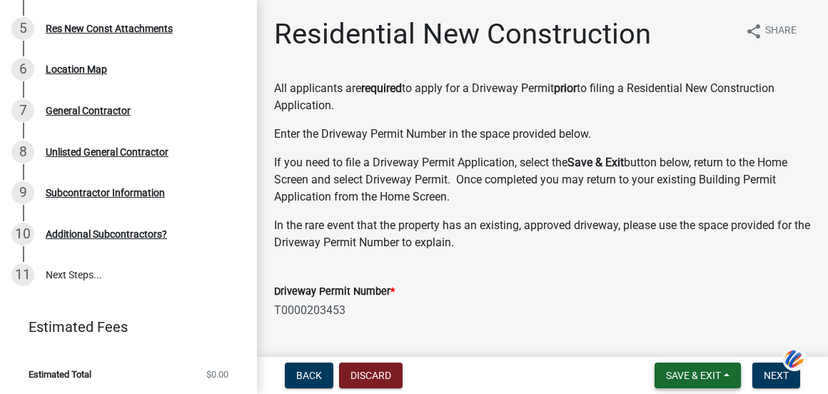
click at [660, 371] on button "Save & Exit" at bounding box center [697, 375] width 86 height 26
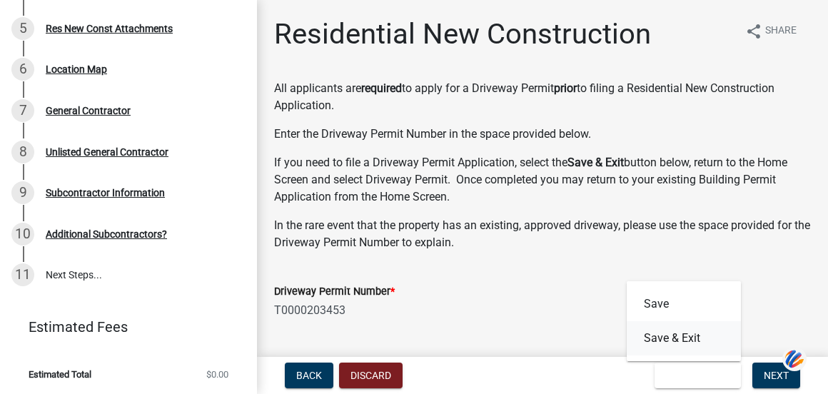
click at [691, 340] on button "Save & Exit" at bounding box center [683, 338] width 114 height 34
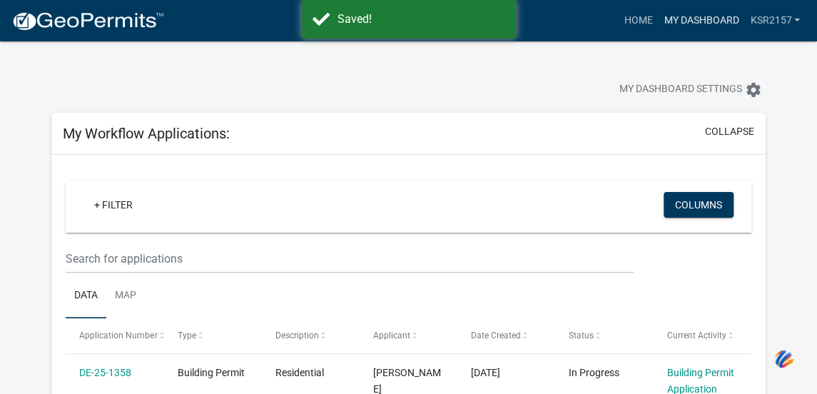
click at [710, 20] on link "My Dashboard" at bounding box center [701, 20] width 86 height 27
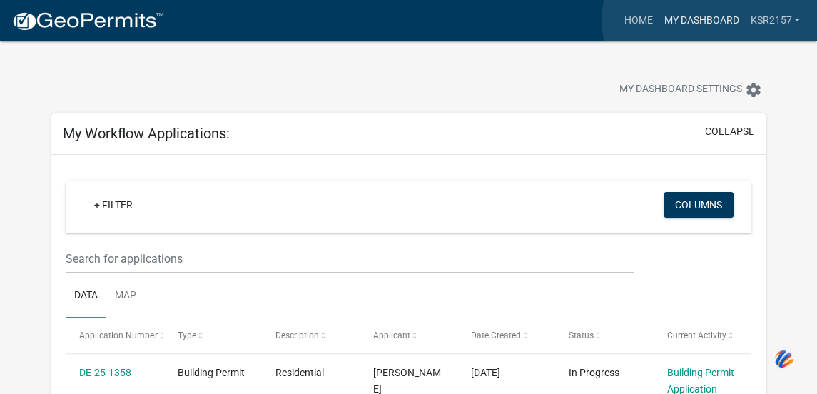
click at [710, 20] on link "My Dashboard" at bounding box center [701, 20] width 86 height 27
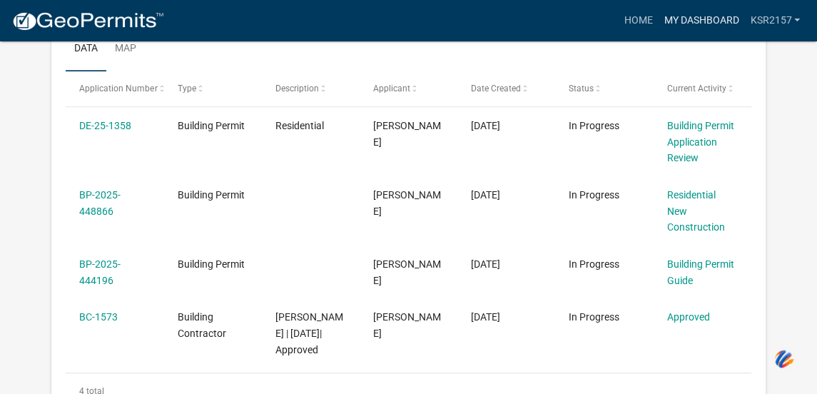
scroll to position [238, 0]
